Goal: Book appointment/travel/reservation

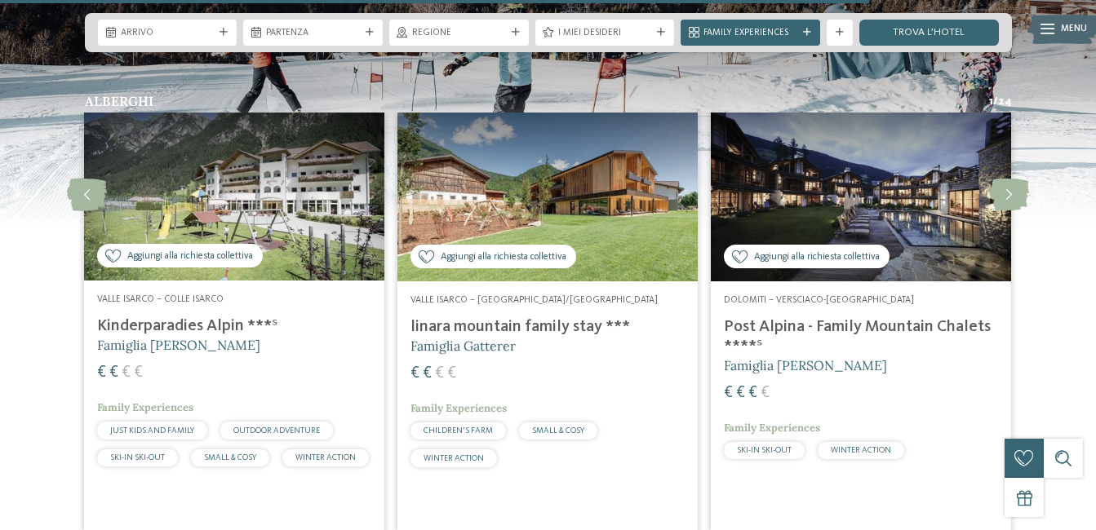
scroll to position [2856, 0]
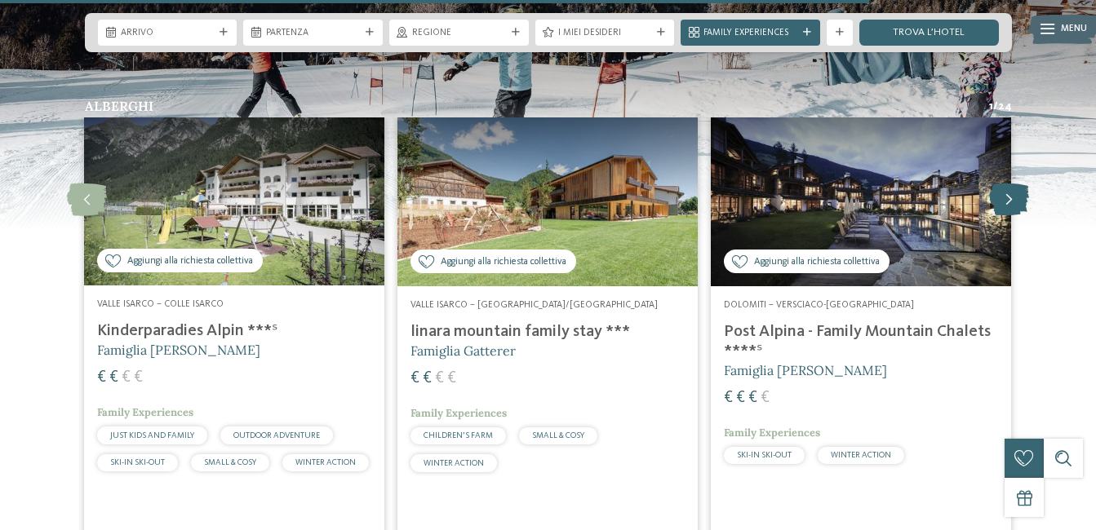
click at [1013, 184] on icon at bounding box center [1009, 200] width 40 height 33
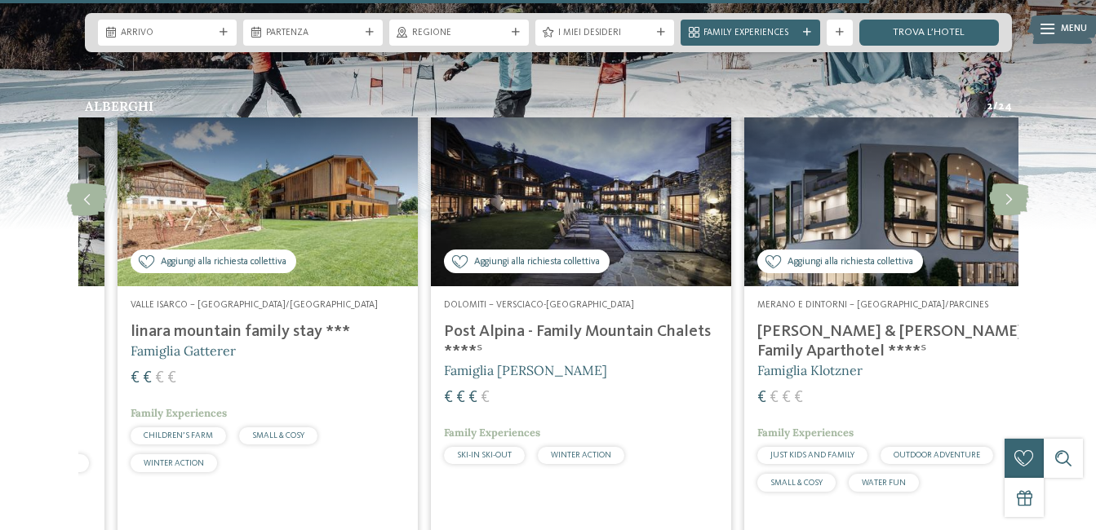
click at [750, 323] on div "Merano e dintorni – Rablà/Parcines Heidi & Edith Family Aparthotel ****ˢ Famigl…" at bounding box center [894, 398] width 300 height 225
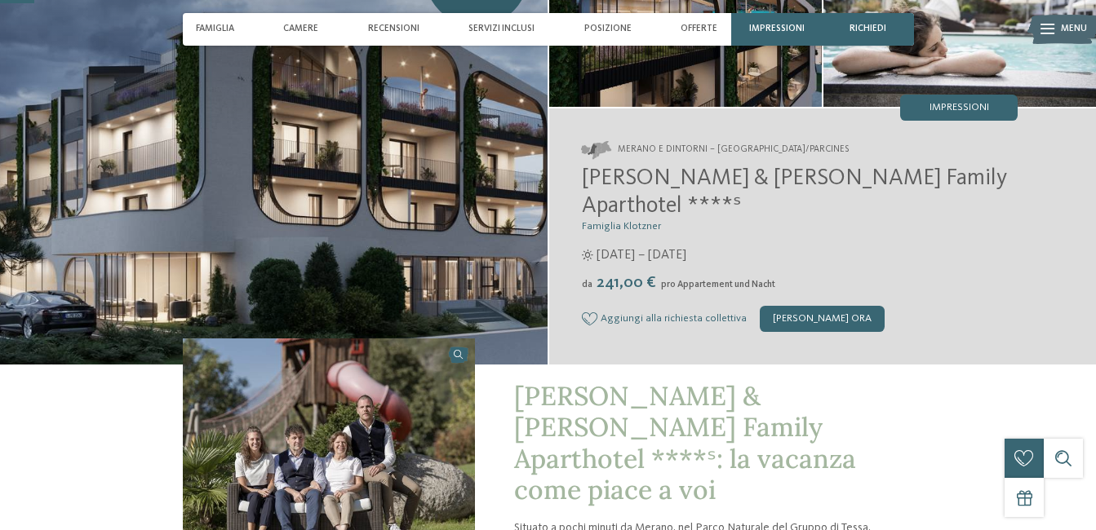
scroll to position [82, 0]
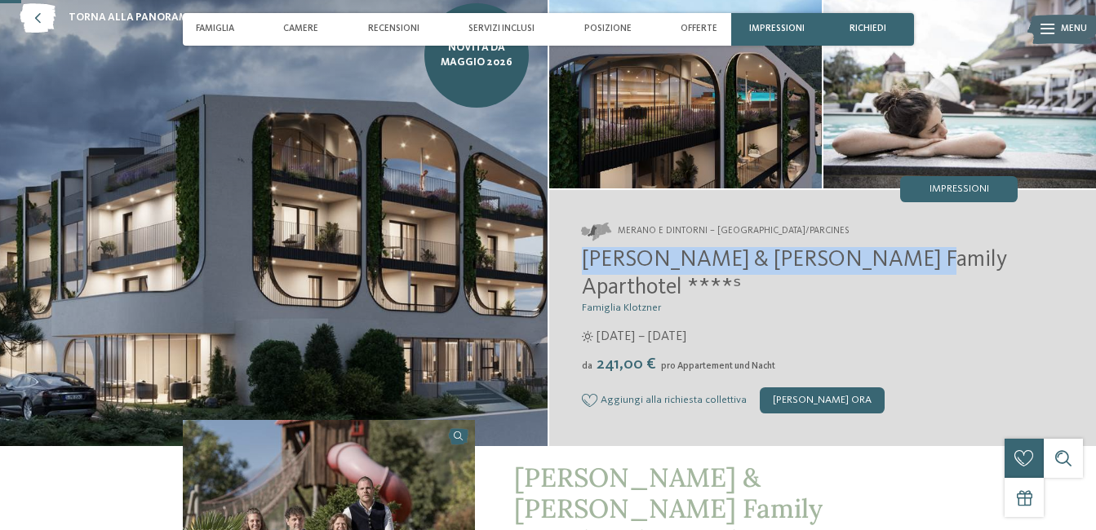
drag, startPoint x: 573, startPoint y: 250, endPoint x: 882, endPoint y: 250, distance: 309.2
click at [882, 250] on div "Merano e dintorni – [GEOGRAPHIC_DATA]/Parcines [PERSON_NAME] & [PERSON_NAME] Fa…" at bounding box center [822, 318] width 547 height 256
copy span "[PERSON_NAME] & [PERSON_NAME] Family Aparthotel"
